Goal: Register for event/course

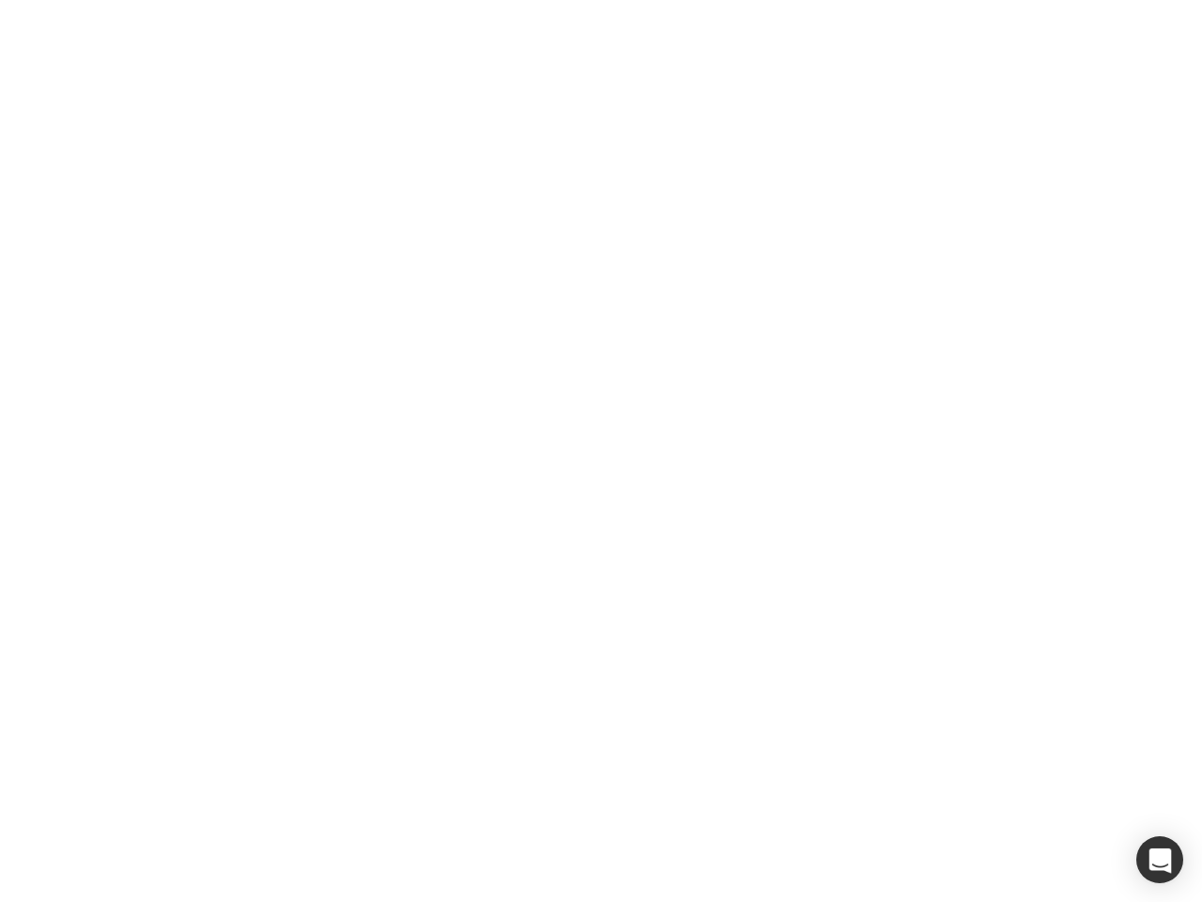
click at [601, 451] on div at bounding box center [601, 451] width 1202 height 902
click at [1160, 860] on div "button" at bounding box center [1160, 859] width 47 height 47
click at [601, 451] on div at bounding box center [601, 451] width 1202 height 902
click at [1160, 860] on div "button" at bounding box center [1160, 859] width 47 height 47
click at [601, 451] on div at bounding box center [601, 451] width 1202 height 902
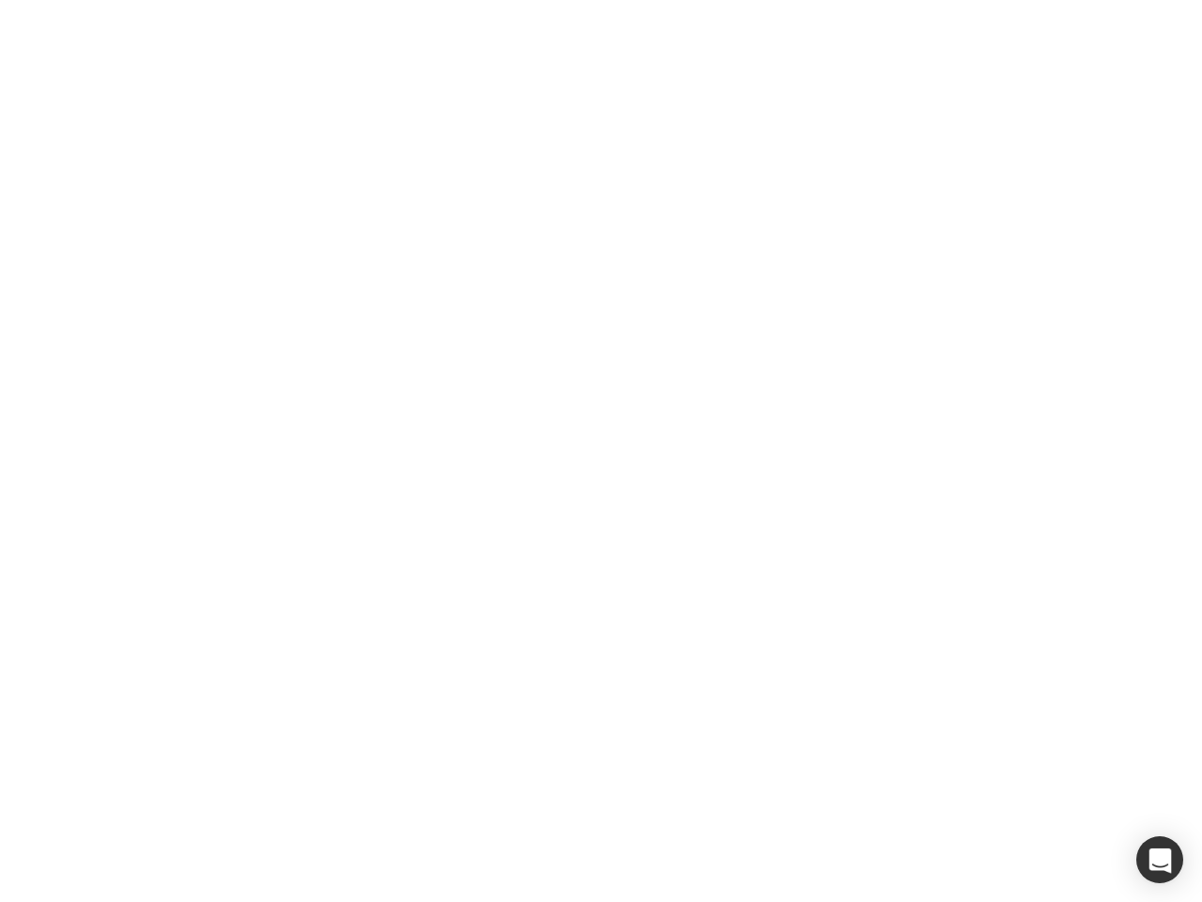
click at [1160, 860] on div "button" at bounding box center [1160, 859] width 47 height 47
